Goal: Task Accomplishment & Management: Manage account settings

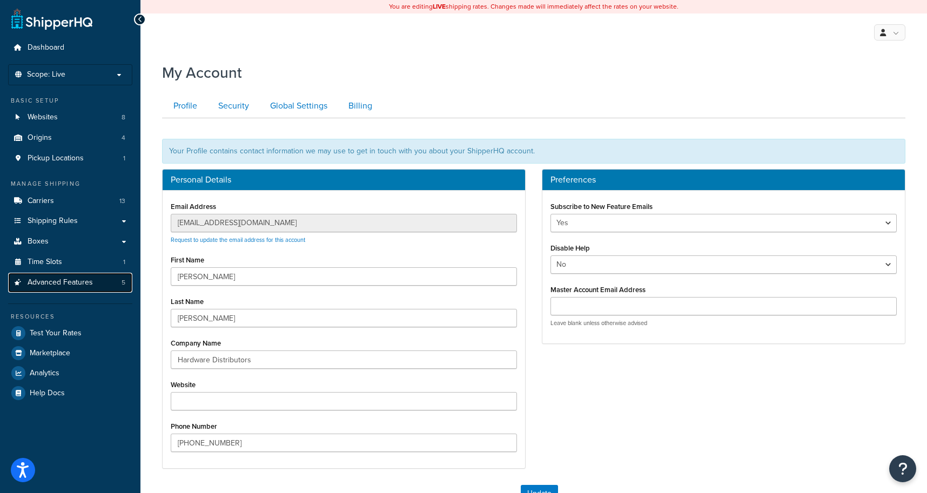
click at [70, 286] on span "Advanced Features" at bounding box center [60, 282] width 65 height 9
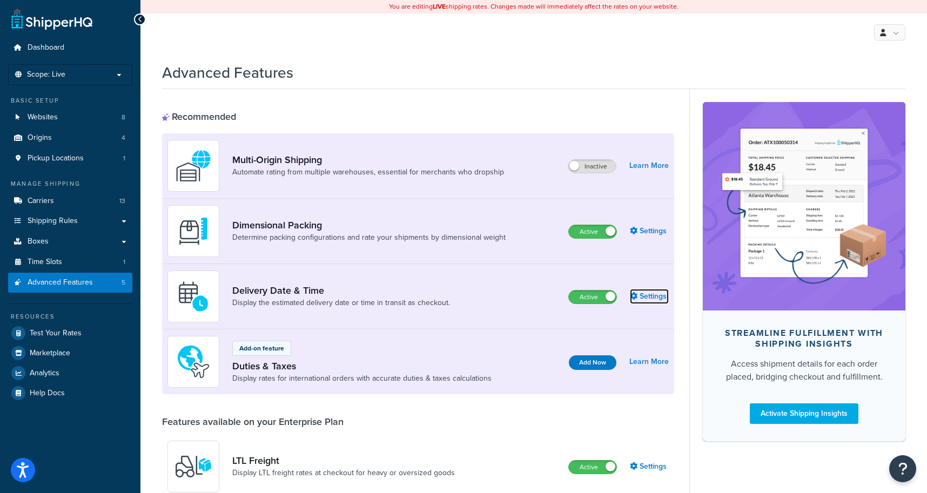
click at [651, 299] on link "Settings" at bounding box center [649, 296] width 39 height 15
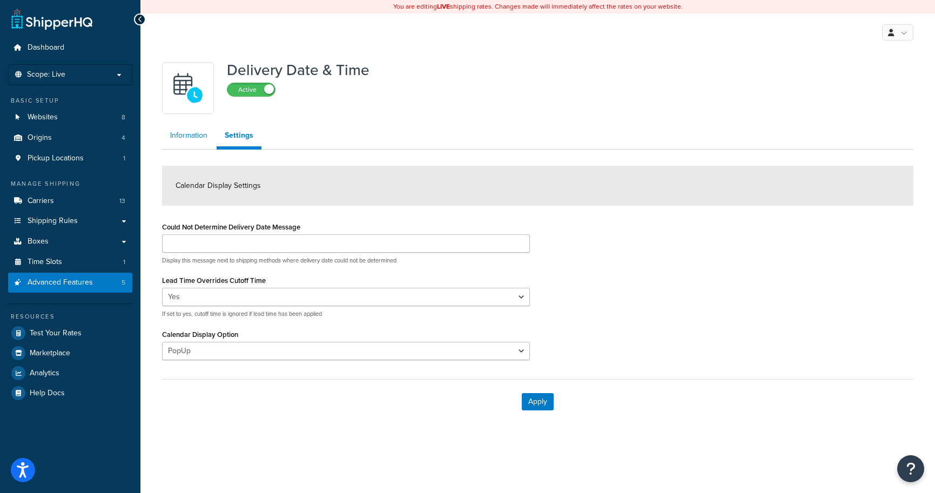
click at [196, 140] on link "Information" at bounding box center [188, 136] width 53 height 22
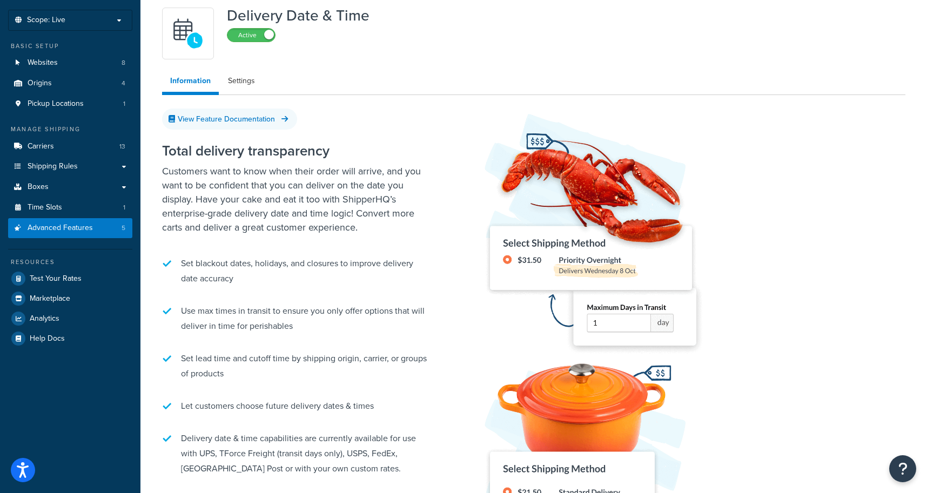
scroll to position [54, 0]
click at [233, 77] on link "Settings" at bounding box center [241, 82] width 43 height 22
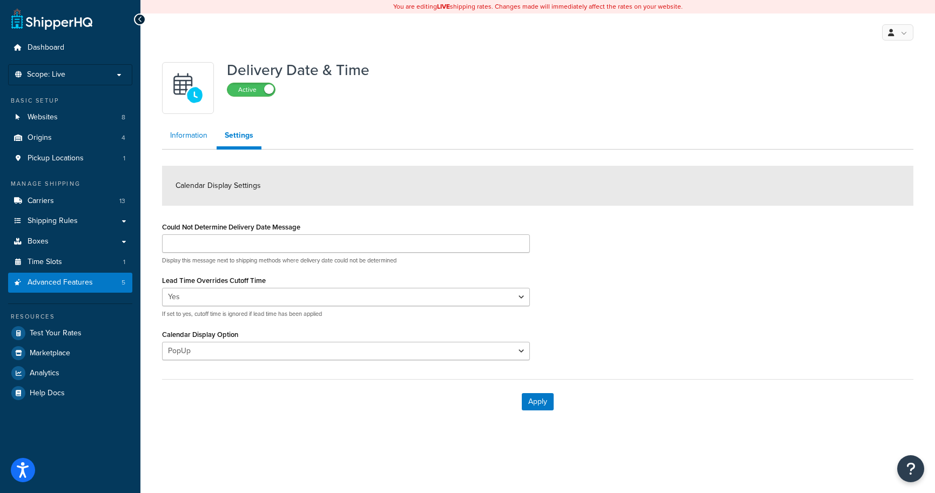
click at [189, 138] on link "Information" at bounding box center [188, 136] width 53 height 22
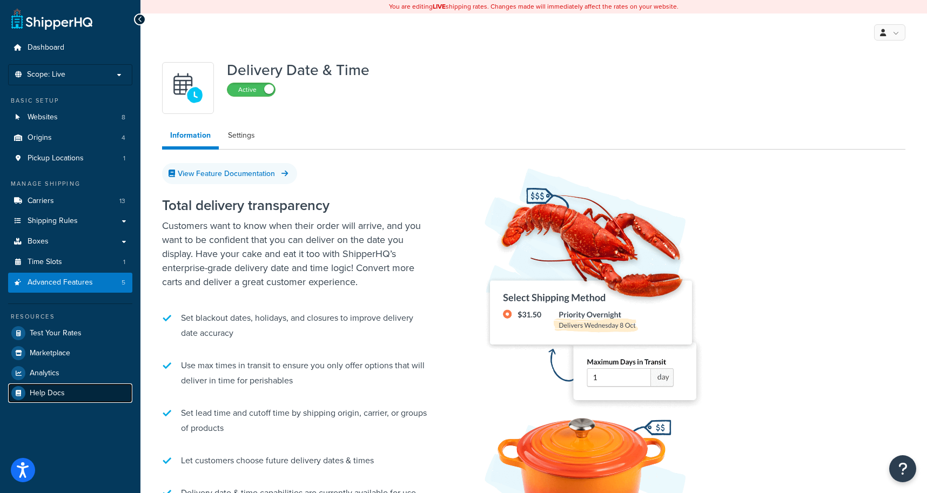
click at [56, 393] on span "Help Docs" at bounding box center [47, 393] width 35 height 9
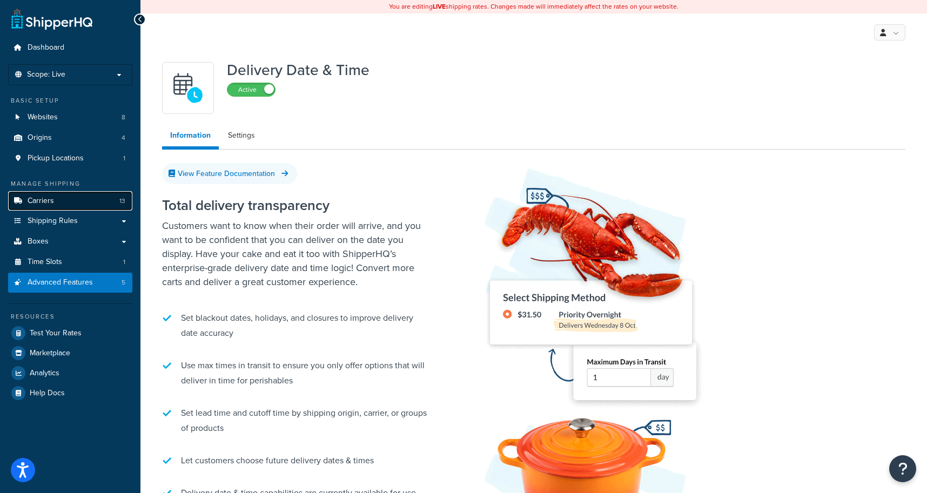
click at [56, 199] on link "Carriers 13" at bounding box center [70, 201] width 124 height 20
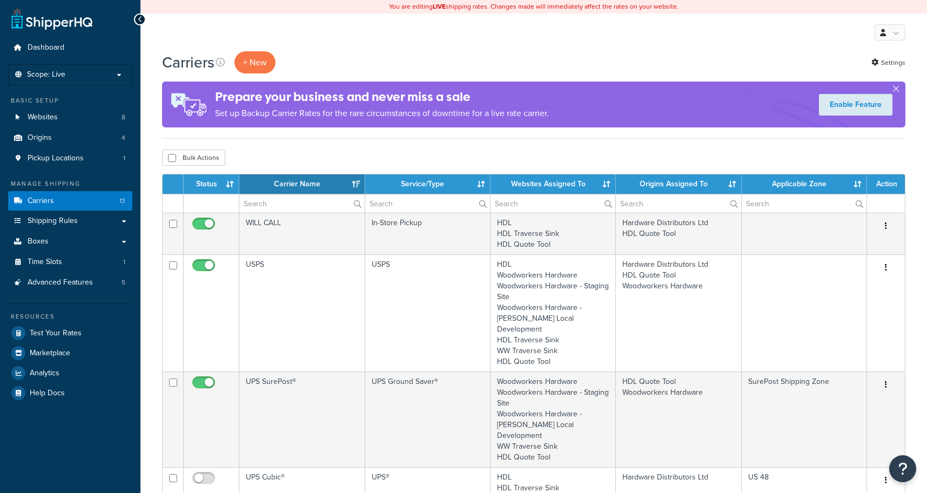
select select "15"
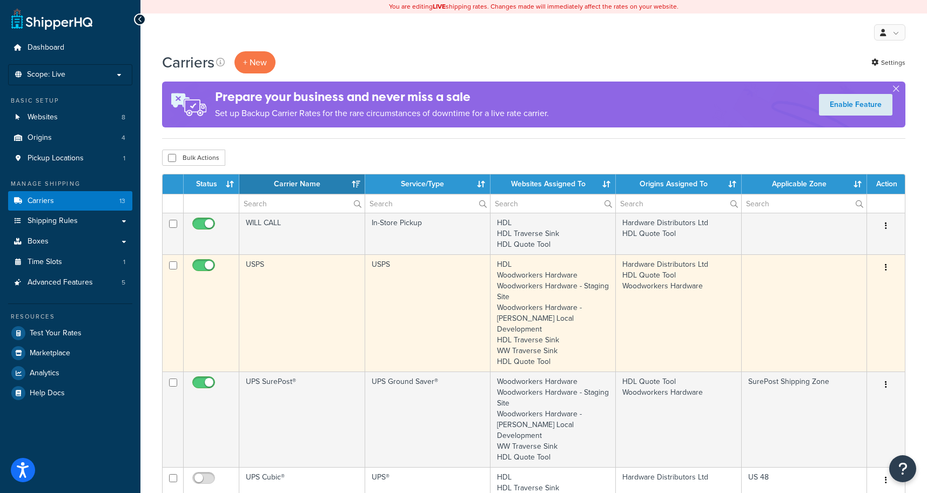
click at [838, 294] on td at bounding box center [804, 312] width 125 height 117
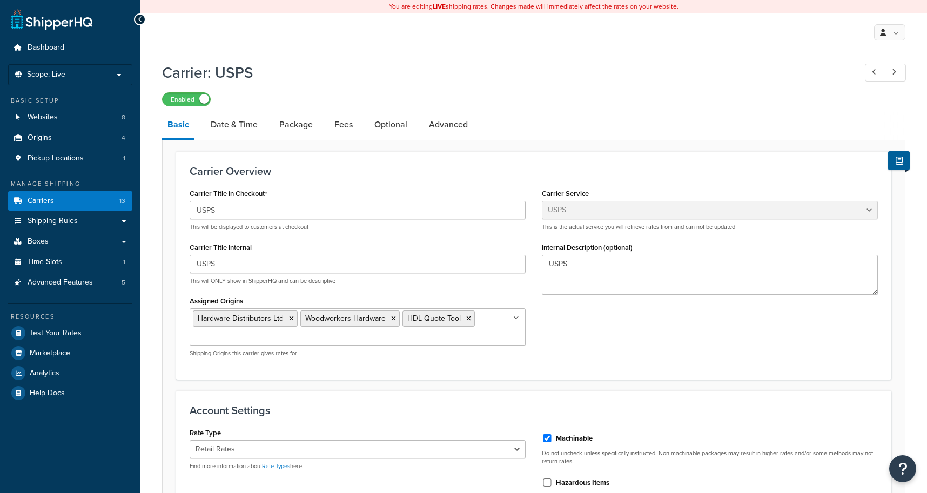
select select "usps"
click at [246, 122] on link "Date & Time" at bounding box center [234, 125] width 58 height 26
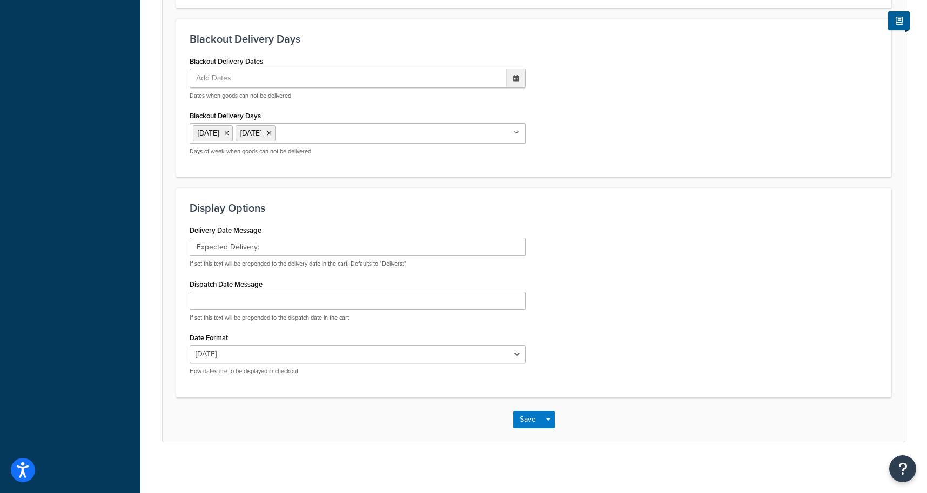
scroll to position [503, 0]
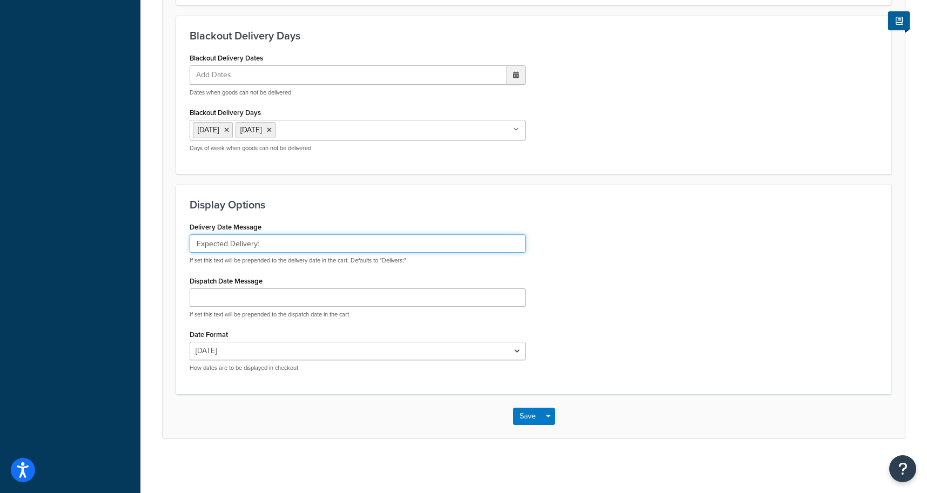
drag, startPoint x: 228, startPoint y: 243, endPoint x: 142, endPoint y: 234, distance: 86.3
click at [145, 234] on div "Carrier: USPS Enabled Basic Date & Time Package Fees Optional Advanced Select a…" at bounding box center [533, 10] width 786 height 912
type input "Estimated Delivery:"
click at [526, 415] on button "Save" at bounding box center [527, 416] width 29 height 17
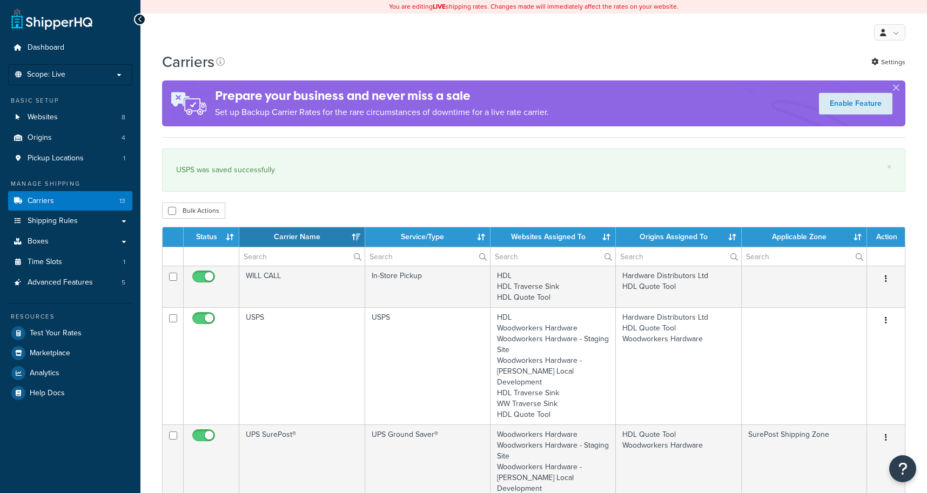
select select "15"
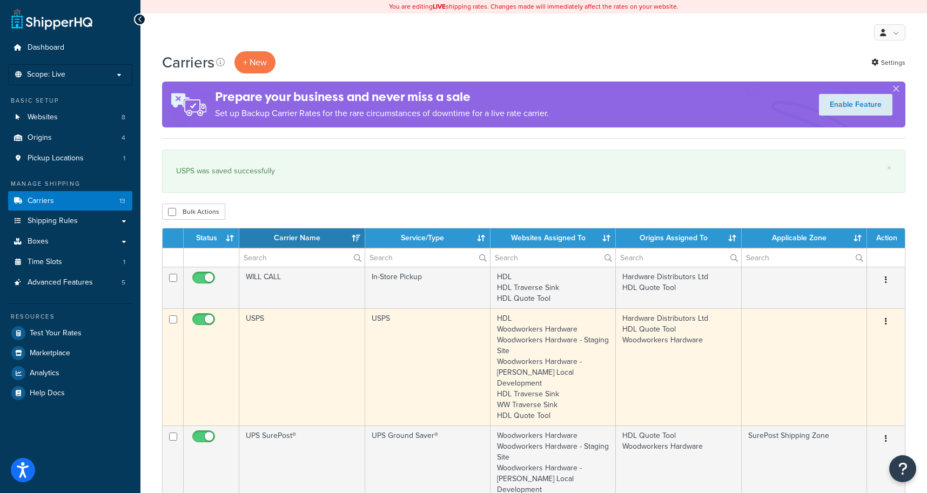
click at [780, 353] on td at bounding box center [804, 366] width 125 height 117
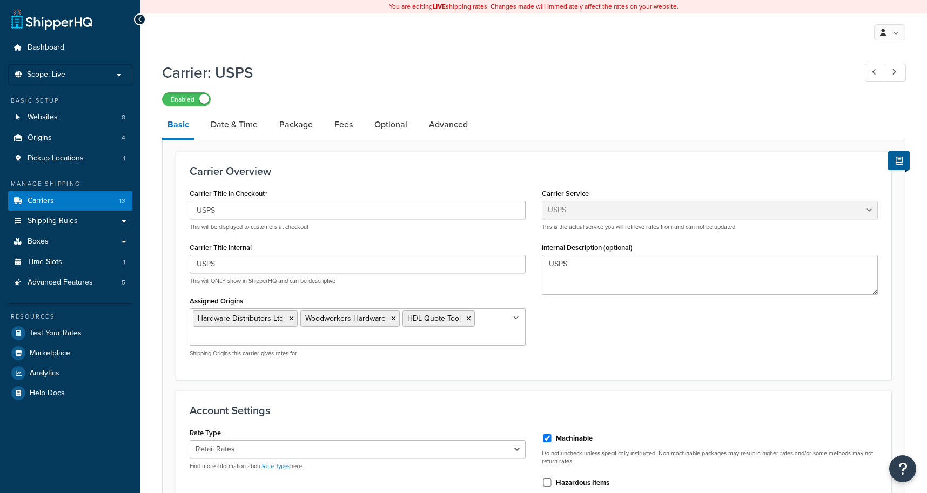
select select "usps"
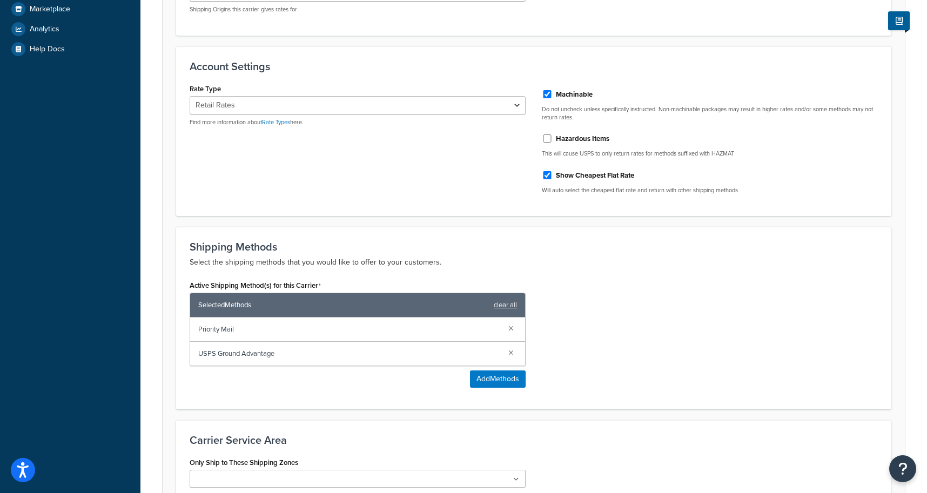
scroll to position [48, 0]
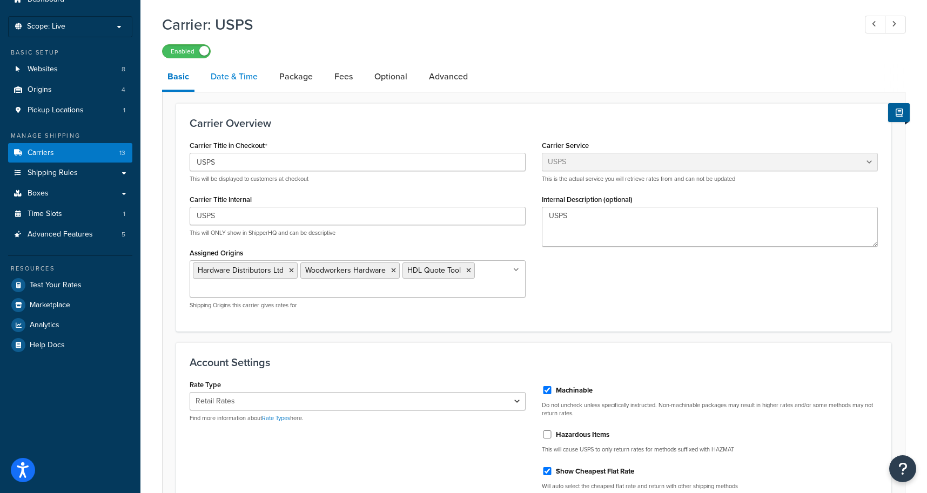
click at [246, 82] on link "Date & Time" at bounding box center [234, 77] width 58 height 26
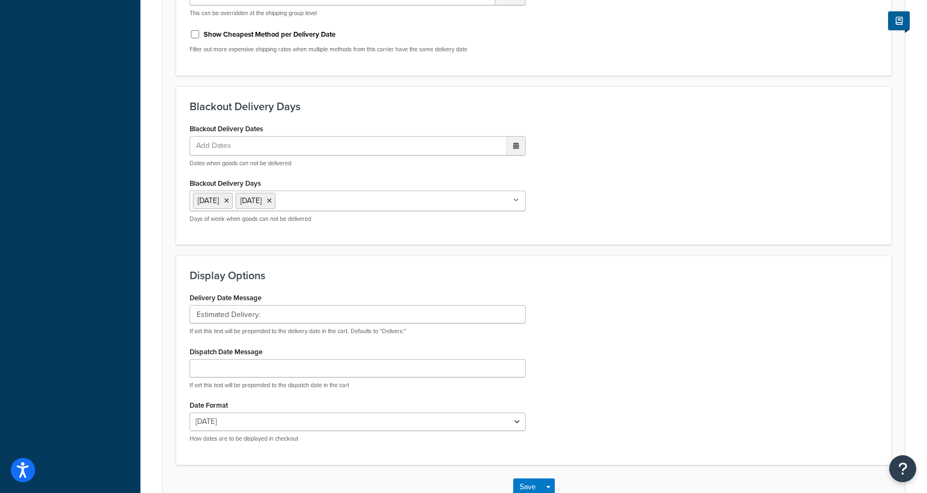
scroll to position [503, 0]
